Goal: Check status: Check status

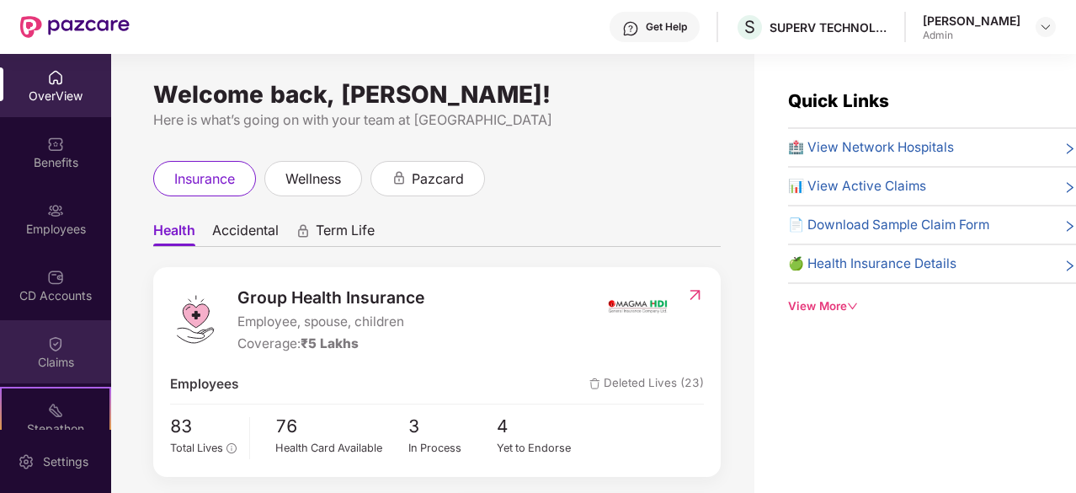
click at [62, 357] on div "Claims" at bounding box center [55, 362] width 111 height 17
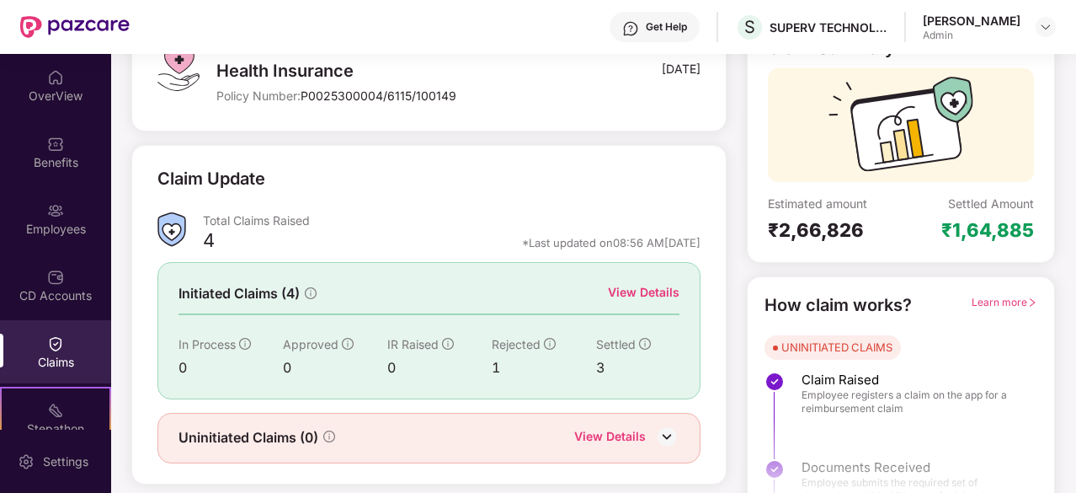
scroll to position [133, 0]
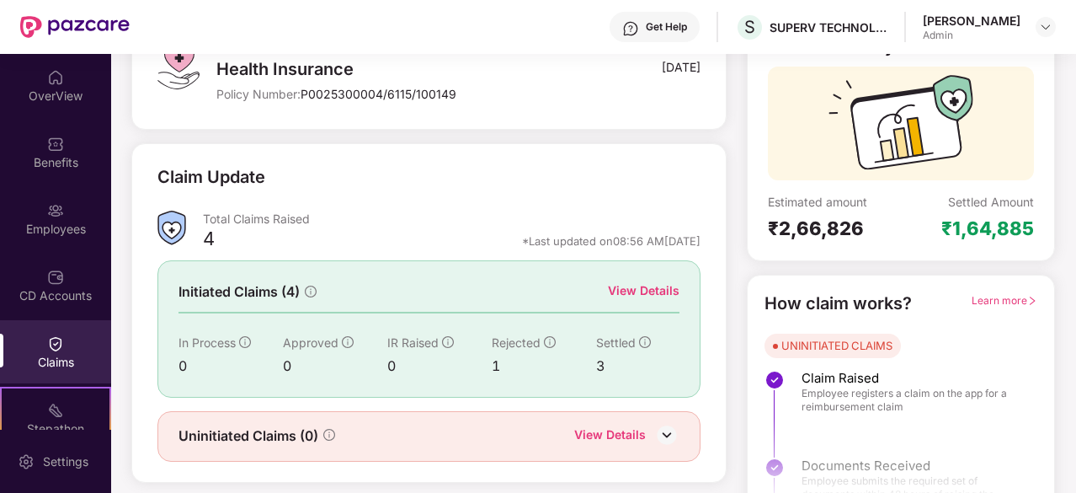
click at [603, 366] on div "3" at bounding box center [637, 365] width 83 height 21
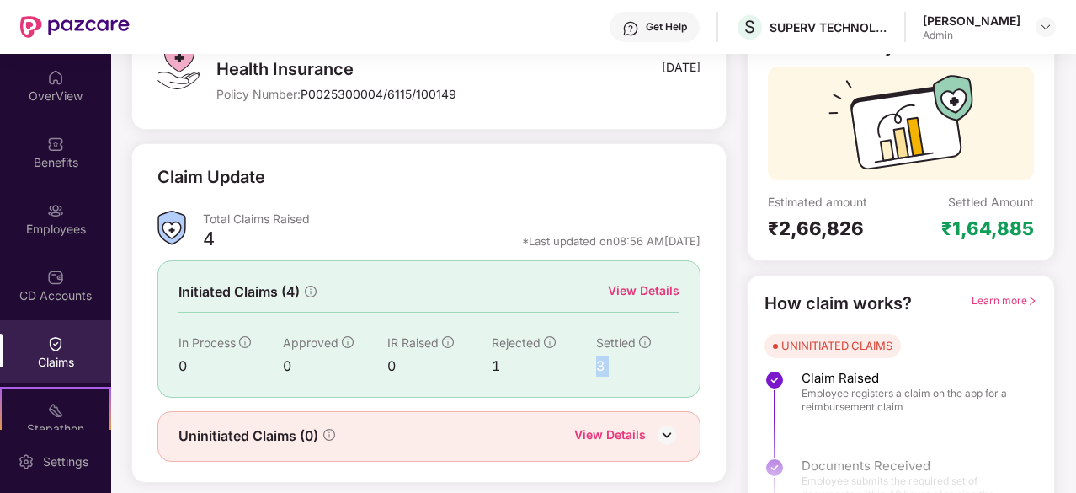
click at [603, 366] on div "3" at bounding box center [637, 365] width 83 height 21
drag, startPoint x: 603, startPoint y: 366, endPoint x: 508, endPoint y: 331, distance: 101.5
click at [508, 333] on div "In Process 0 Approved 0 IR Raised 0 Rejected 1 Settled 3" at bounding box center [429, 354] width 501 height 43
click at [508, 333] on div "Rejected" at bounding box center [544, 342] width 104 height 19
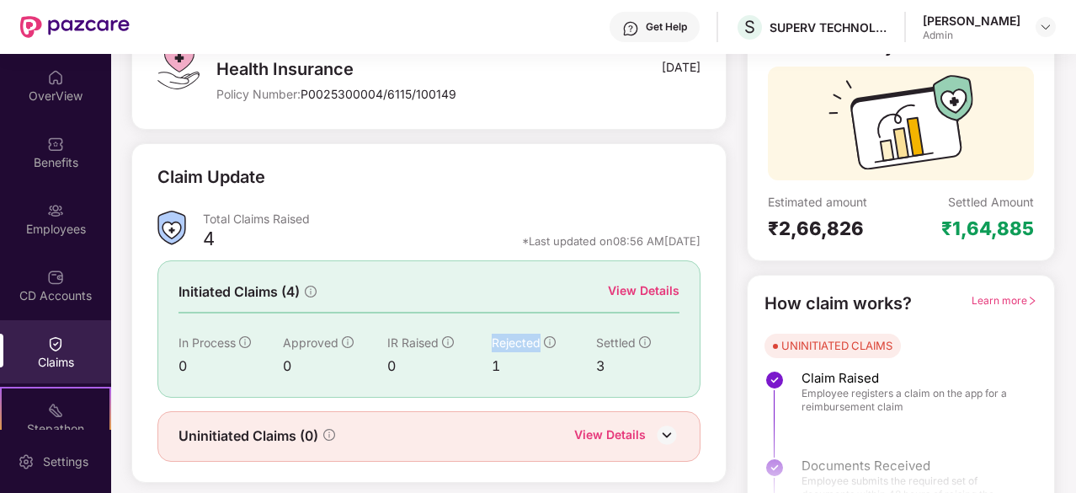
click at [508, 333] on div "Rejected" at bounding box center [544, 342] width 104 height 19
click at [844, 200] on div "Estimated amount" at bounding box center [834, 202] width 133 height 16
drag, startPoint x: 844, startPoint y: 200, endPoint x: 856, endPoint y: 216, distance: 20.6
click at [856, 216] on div "Estimated amount ₹2,66,826" at bounding box center [834, 217] width 133 height 46
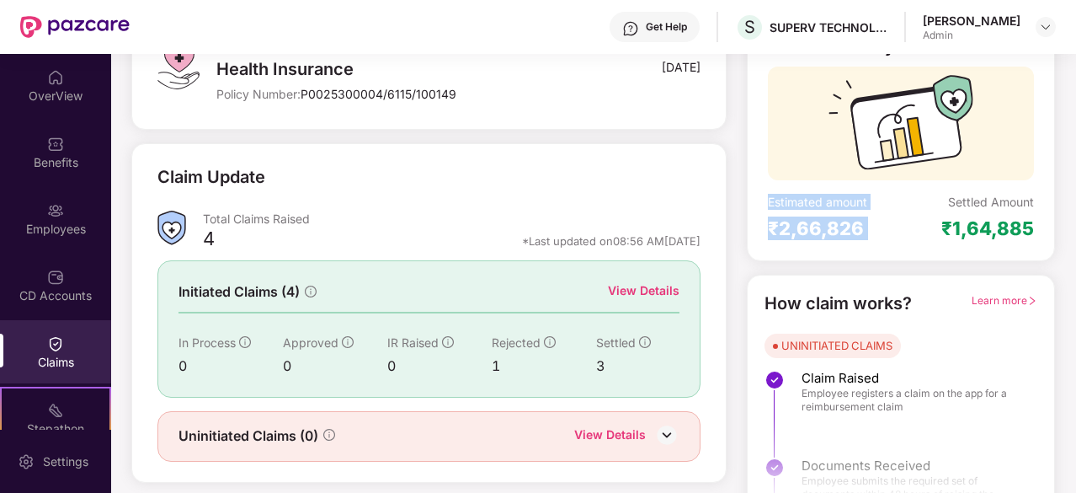
click at [856, 216] on div "₹2,66,826" at bounding box center [834, 228] width 133 height 24
click at [857, 219] on div "₹2,66,826" at bounding box center [834, 228] width 133 height 24
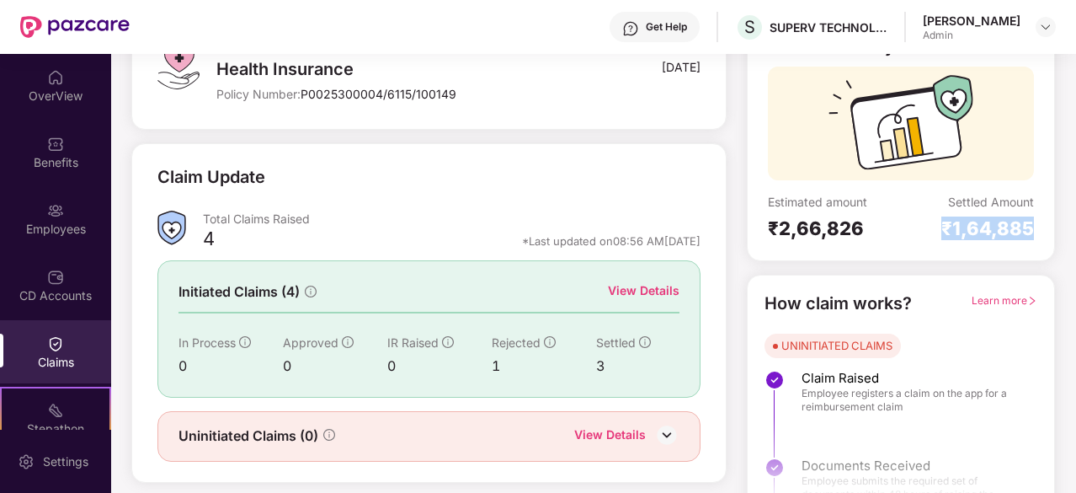
drag, startPoint x: 933, startPoint y: 220, endPoint x: 1056, endPoint y: 243, distance: 125.2
click at [1056, 243] on div "Claim Summary Estimated amount ₹2,66,826 Settled Amount ₹1,64,885 How claim wor…" at bounding box center [901, 270] width 328 height 511
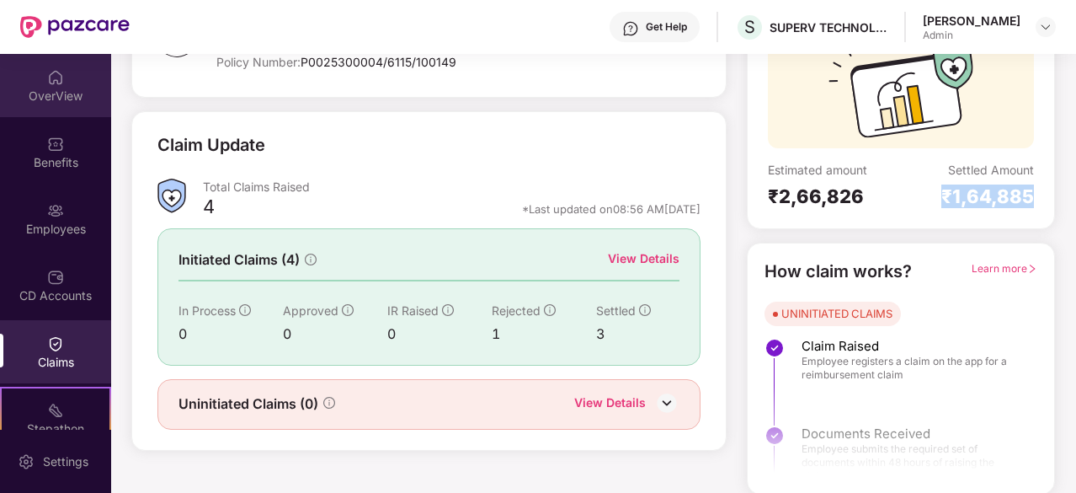
click at [54, 73] on img at bounding box center [55, 77] width 17 height 17
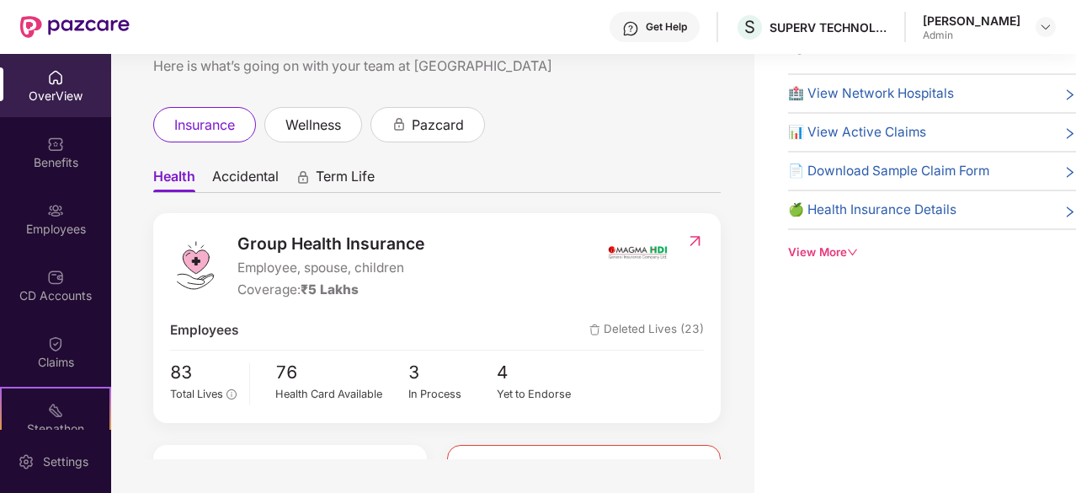
click at [283, 356] on div "Group Health Insurance Employee, spouse, children Coverage: ₹5 Lakhs Employees …" at bounding box center [437, 318] width 568 height 210
click at [653, 242] on img at bounding box center [637, 252] width 63 height 42
